Goal: Task Accomplishment & Management: Use online tool/utility

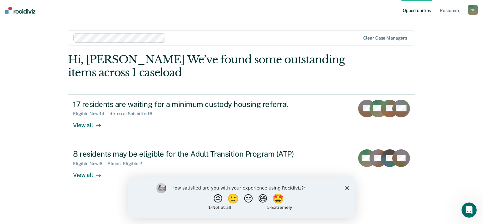
click at [455, 83] on div "Opportunities Resident s [PERSON_NAME] N B Profile How it works Log Out Clear c…" at bounding box center [241, 112] width 483 height 224
click at [343, 189] on div "How satisfied are you with your experience using Recidiviz? 😠 🙁 😑 😄 🤩 1 - Not a…" at bounding box center [241, 196] width 226 height 41
click at [348, 188] on polygon "Close survey" at bounding box center [347, 188] width 4 height 4
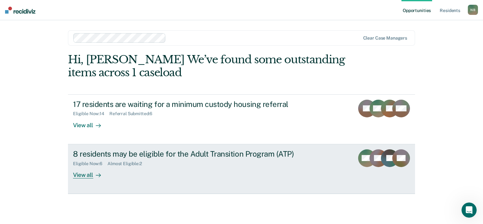
click at [220, 157] on div "8 residents may be eligible for the Adult Transition Program (ATP)" at bounding box center [184, 153] width 222 height 9
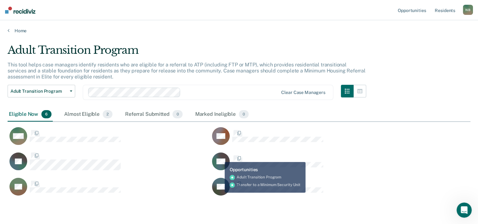
scroll to position [152, 458]
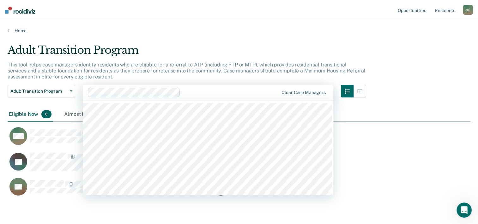
click at [418, 100] on div "Adult Transition Program This tool helps case managers identify residents who a…" at bounding box center [239, 122] width 463 height 157
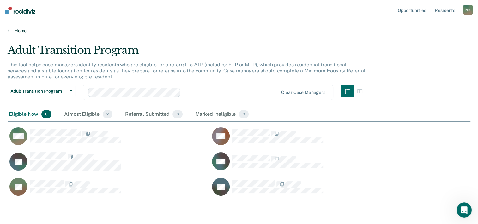
click at [23, 31] on link "Home" at bounding box center [239, 31] width 463 height 6
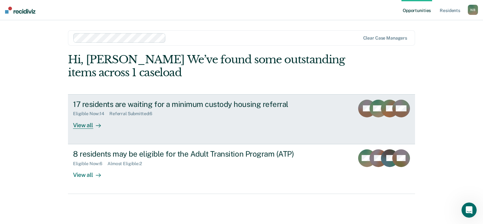
click at [170, 108] on div "17 residents are waiting for a minimum custody housing referral" at bounding box center [184, 104] width 222 height 9
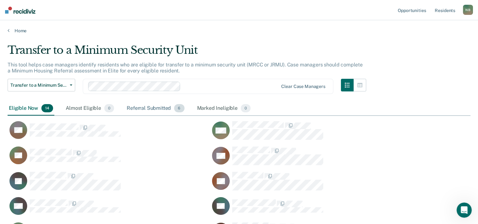
click at [161, 111] on div "Referral Submitted 6" at bounding box center [156, 108] width 60 height 14
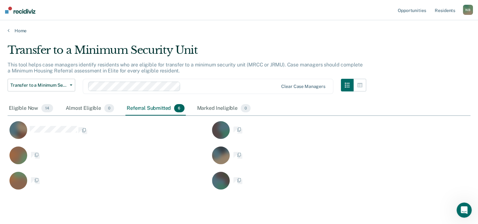
scroll to position [145, 458]
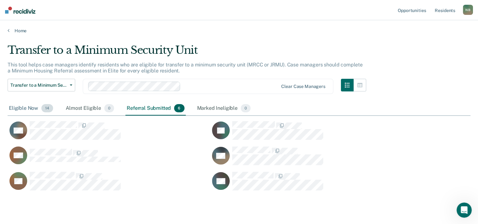
click at [21, 109] on div "Eligible Now 14" at bounding box center [31, 108] width 47 height 14
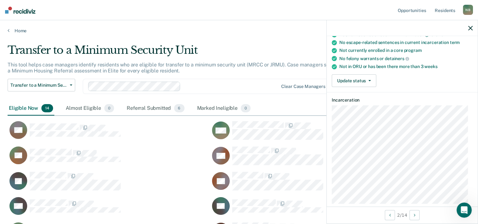
scroll to position [105, 0]
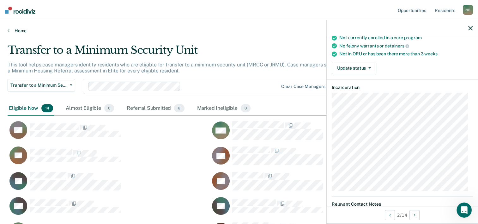
click at [22, 31] on link "Home" at bounding box center [239, 31] width 463 height 6
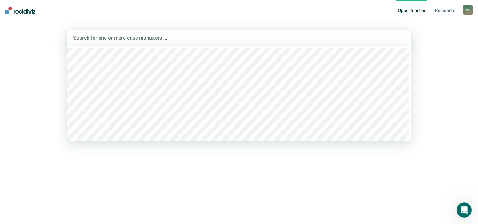
click at [160, 38] on div at bounding box center [239, 37] width 332 height 7
type input "ar"
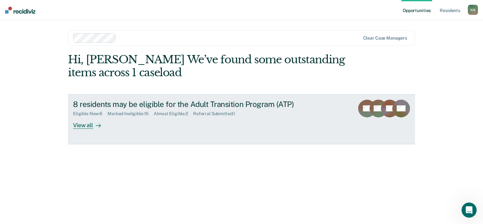
click at [98, 116] on div "Eligible Now : 6" at bounding box center [90, 113] width 34 height 5
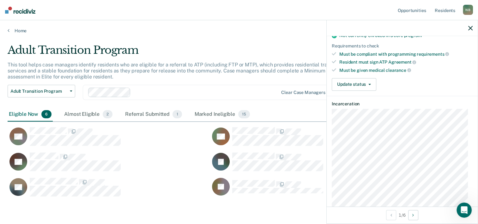
scroll to position [164, 0]
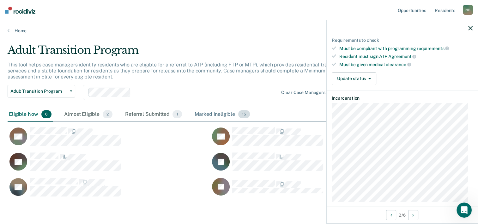
click at [225, 114] on div "Marked Ineligible 15" at bounding box center [223, 115] width 58 height 14
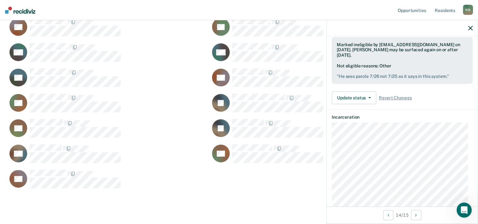
scroll to position [215, 0]
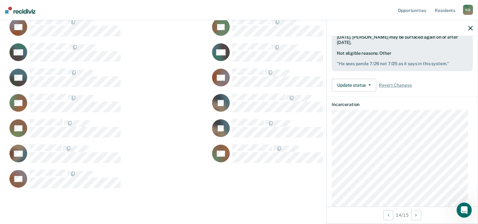
click at [58, 199] on div "Adult Transition Program This tool helps case managers identify residents who a…" at bounding box center [239, 61] width 463 height 304
click at [28, 203] on div "Adult Transition Program This tool helps case managers identify residents who a…" at bounding box center [239, 61] width 463 height 304
click at [44, 196] on div "Adult Transition Program This tool helps case managers identify residents who a…" at bounding box center [239, 61] width 463 height 304
click at [241, 210] on div "Adult Transition Program This tool helps case managers identify residents who a…" at bounding box center [239, 61] width 463 height 304
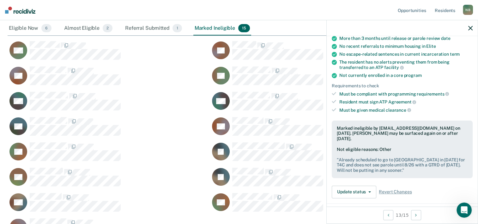
scroll to position [136, 0]
